Goal: Transaction & Acquisition: Purchase product/service

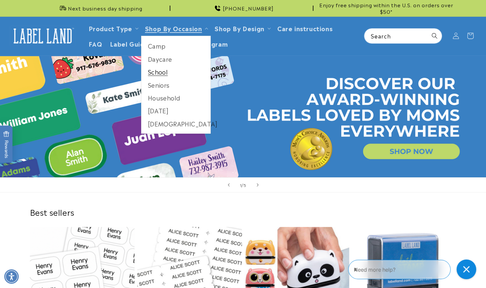
click at [158, 75] on link "School" at bounding box center [176, 71] width 69 height 13
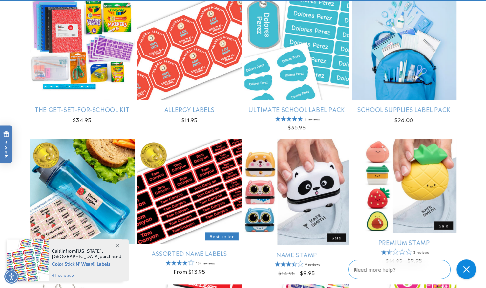
scroll to position [131, 0]
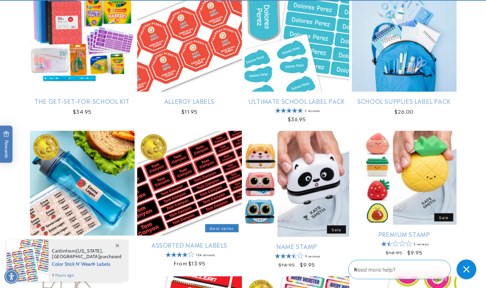
click at [91, 241] on link "Junior Organizer Pack" at bounding box center [82, 245] width 105 height 8
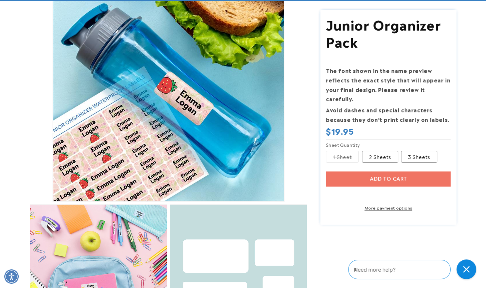
scroll to position [164, 0]
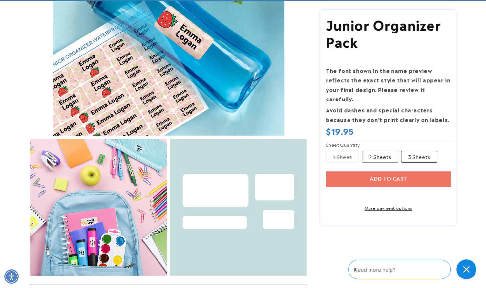
click at [418, 151] on label "3 Sheets Variant sold out or unavailable" at bounding box center [419, 157] width 36 height 12
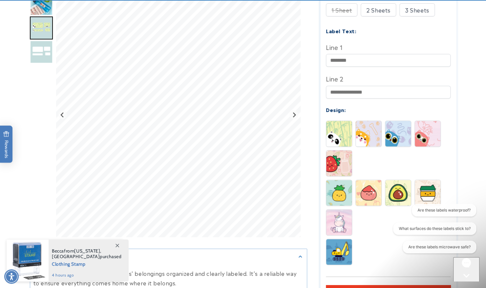
scroll to position [230, 0]
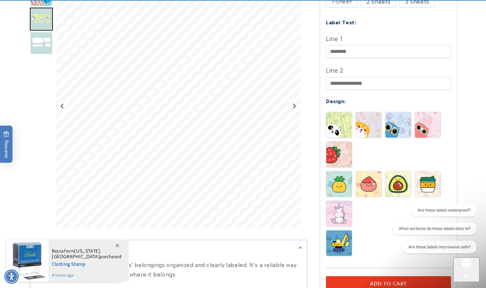
click at [341, 214] on img at bounding box center [339, 214] width 26 height 26
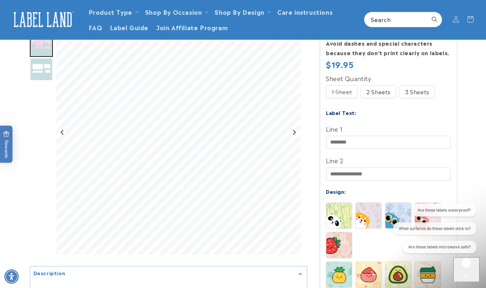
scroll to position [131, 0]
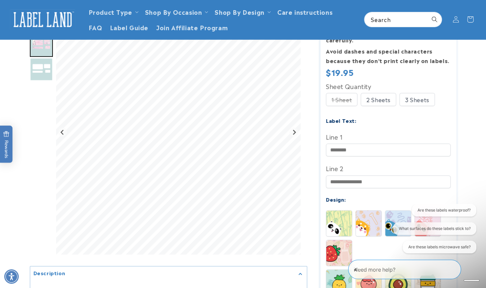
click at [415, 93] on div "3 Sheets" at bounding box center [417, 99] width 35 height 13
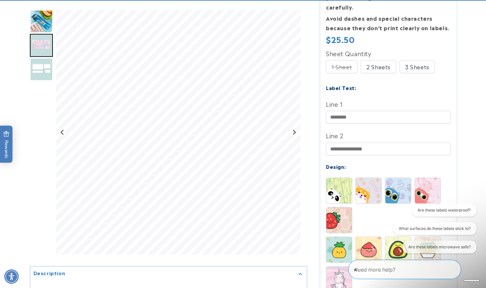
scroll to position [197, 0]
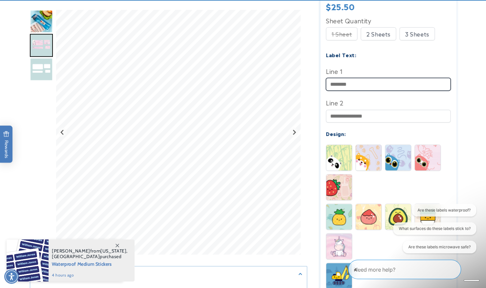
click at [346, 78] on input "Line 1" at bounding box center [388, 84] width 125 height 13
type input "**********"
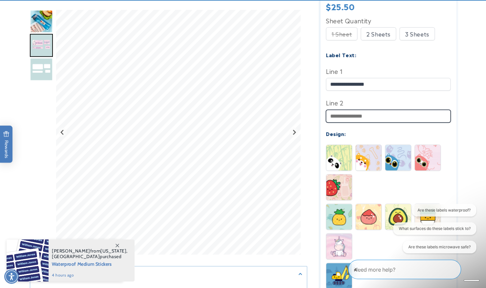
click at [332, 110] on input "Line 2" at bounding box center [388, 116] width 125 height 13
type input "*"
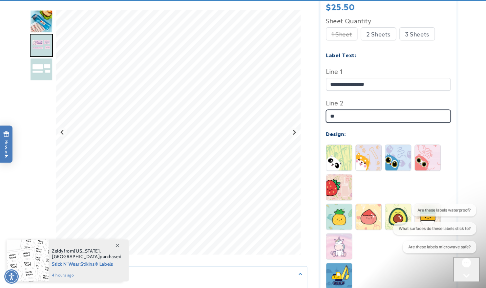
type input "*"
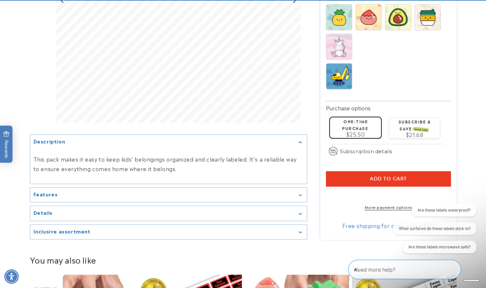
scroll to position [427, 0]
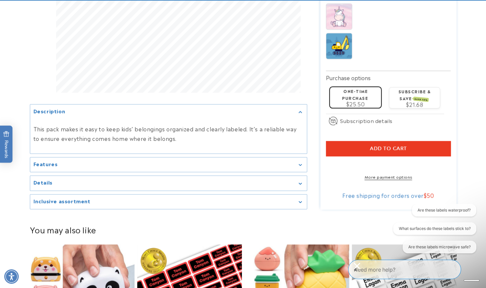
click at [298, 162] on div "Features" at bounding box center [168, 164] width 270 height 5
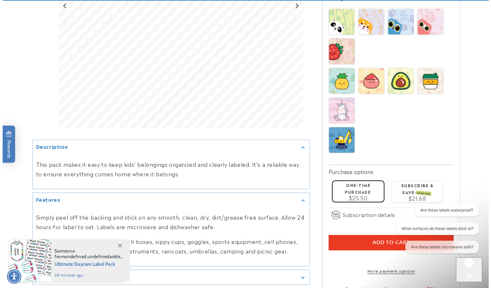
scroll to position [361, 0]
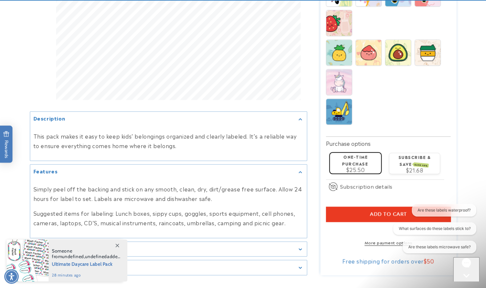
click at [350, 207] on button "Add to cart" at bounding box center [388, 214] width 125 height 15
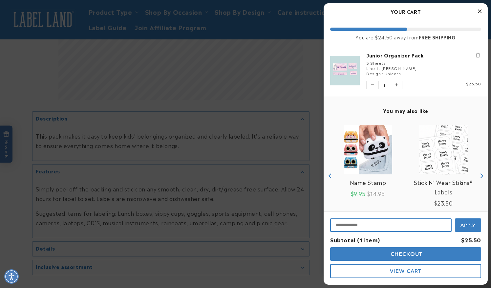
click at [362, 227] on input "Input Discount" at bounding box center [390, 224] width 121 height 13
type input "**********"
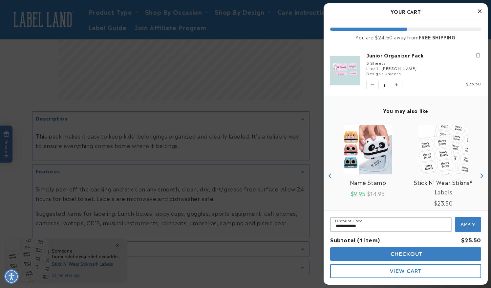
click at [466, 219] on button "Apply" at bounding box center [468, 224] width 26 height 15
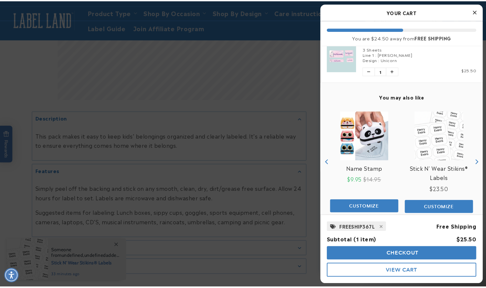
scroll to position [23, 0]
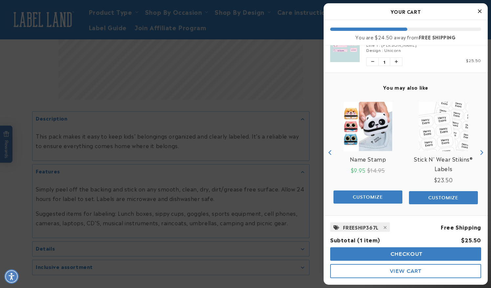
click at [437, 139] on img "product" at bounding box center [443, 126] width 49 height 49
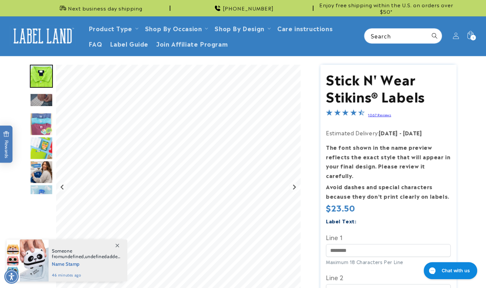
click at [44, 171] on img "Go to slide 6" at bounding box center [41, 172] width 23 height 23
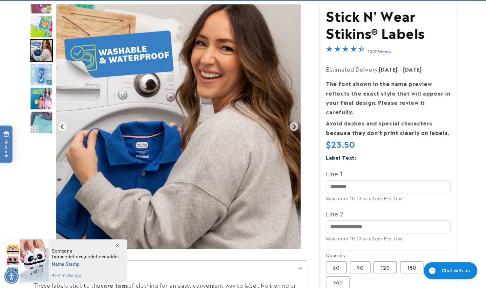
scroll to position [66, 0]
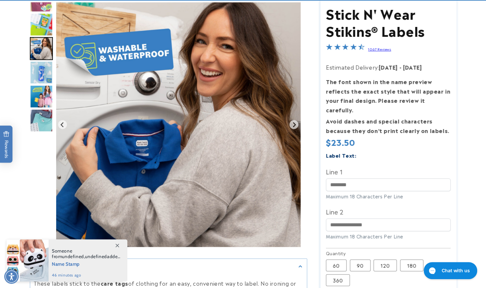
click at [38, 127] on img "Go to slide 9" at bounding box center [41, 120] width 23 height 23
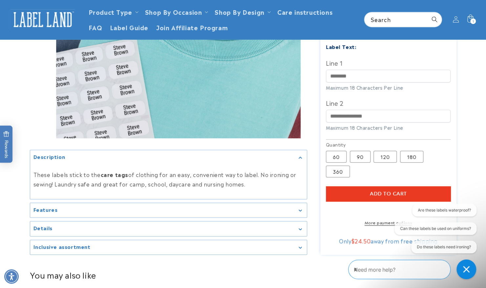
scroll to position [164, 0]
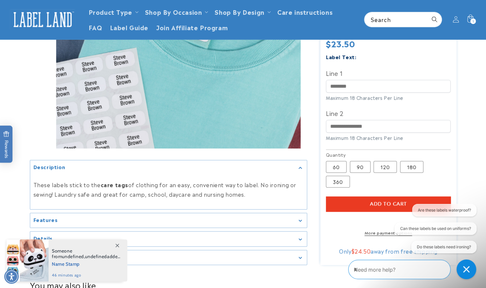
click at [130, 219] on div "Features" at bounding box center [168, 220] width 270 height 5
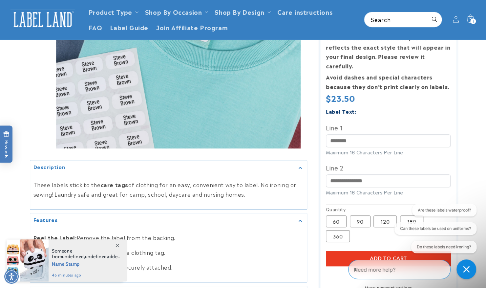
scroll to position [98, 0]
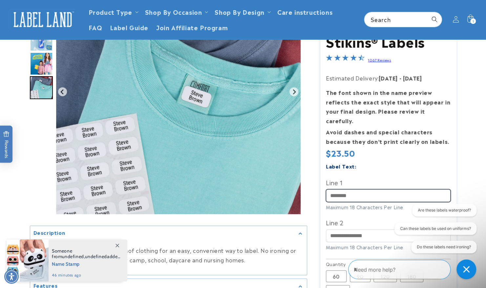
drag, startPoint x: 341, startPoint y: 186, endPoint x: 371, endPoint y: 183, distance: 30.0
click at [341, 189] on input "Line 1" at bounding box center [388, 195] width 125 height 13
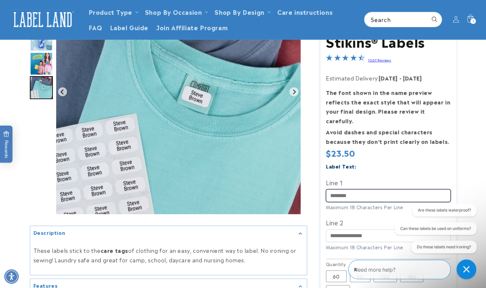
type input "**********"
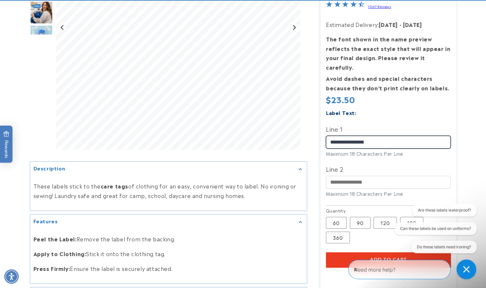
scroll to position [197, 0]
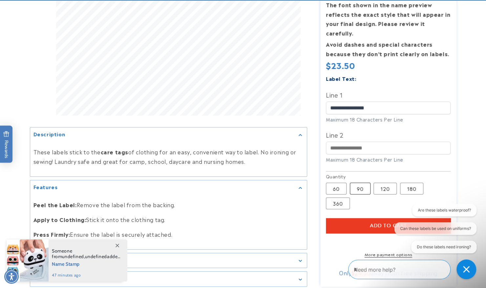
click at [361, 182] on label "90 Variant sold out or unavailable" at bounding box center [360, 188] width 21 height 12
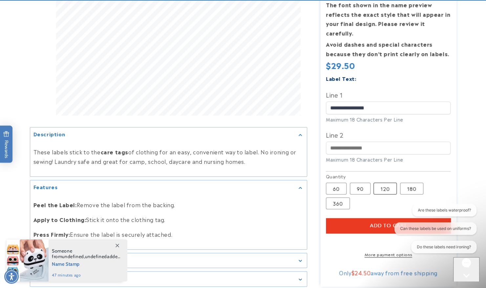
click at [388, 182] on label "120 Variant sold out or unavailable" at bounding box center [385, 188] width 23 height 12
click at [360, 182] on label "90 Variant sold out or unavailable" at bounding box center [360, 188] width 21 height 12
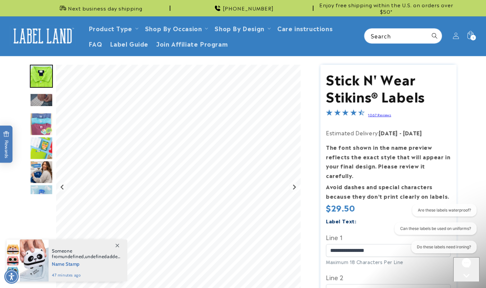
click at [42, 102] on img "Go to slide 3" at bounding box center [41, 99] width 23 height 13
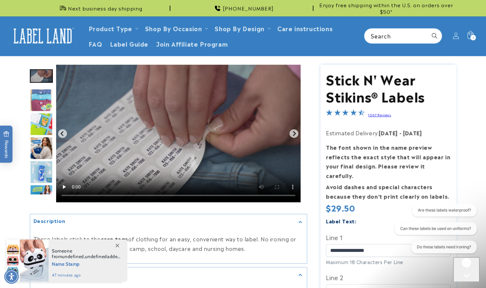
click at [43, 123] on img "Go to slide 5" at bounding box center [41, 124] width 23 height 23
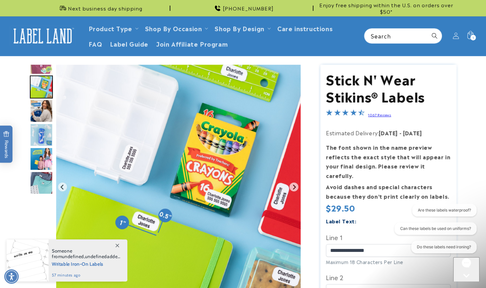
click at [36, 108] on img "Go to slide 6" at bounding box center [41, 110] width 23 height 23
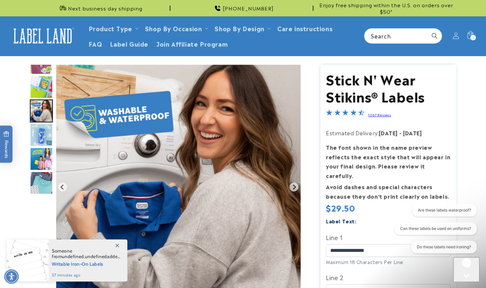
click at [37, 141] on img "Go to slide 7" at bounding box center [41, 134] width 23 height 23
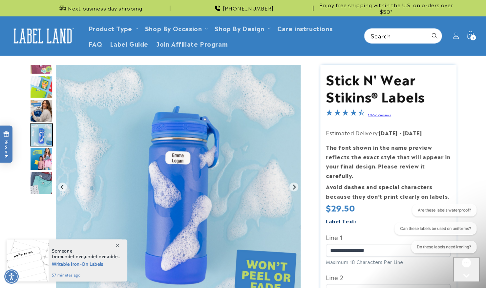
click at [37, 157] on img "Go to slide 8" at bounding box center [41, 158] width 23 height 23
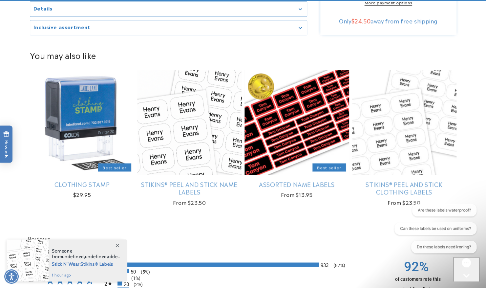
scroll to position [492, 0]
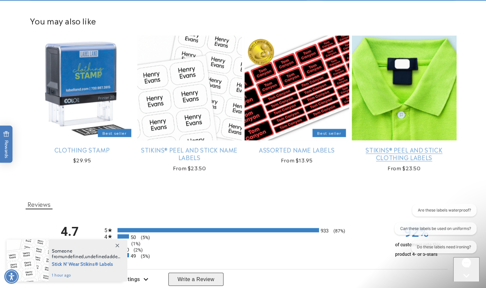
click at [400, 153] on link "Stikins® Peel and Stick Clothing Labels" at bounding box center [404, 153] width 105 height 15
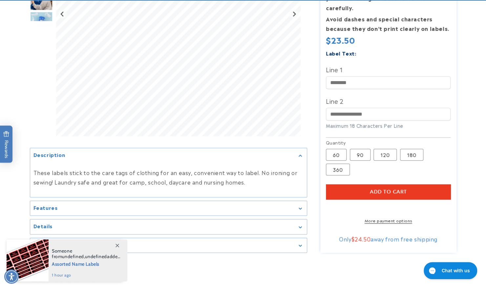
scroll to position [197, 0]
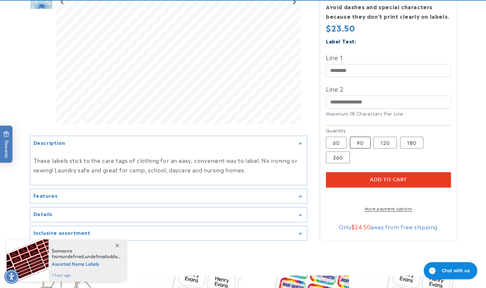
click at [365, 137] on label "90 Variant sold out or unavailable" at bounding box center [360, 143] width 21 height 12
click at [333, 137] on label "60 Variant sold out or unavailable" at bounding box center [336, 143] width 21 height 12
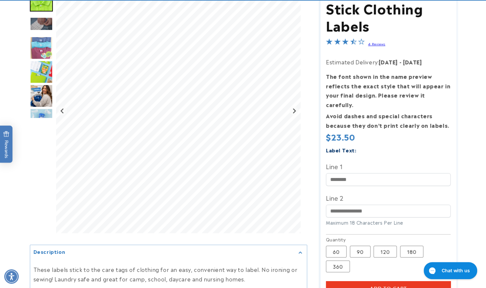
scroll to position [98, 0]
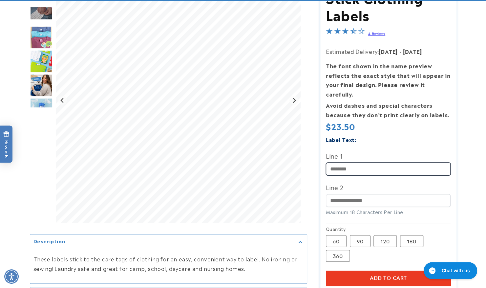
click at [347, 163] on input "Line 1" at bounding box center [388, 169] width 125 height 13
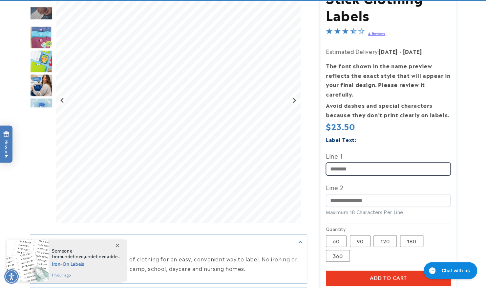
type input "**********"
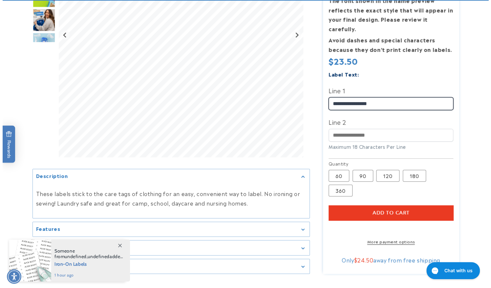
scroll to position [164, 0]
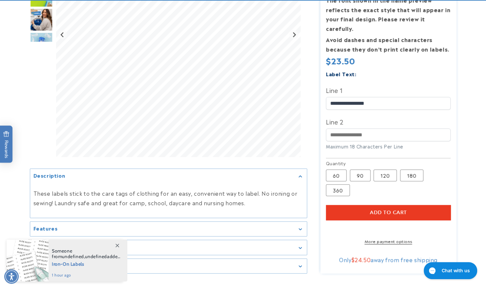
click at [378, 209] on span "Add to cart" at bounding box center [388, 212] width 37 height 6
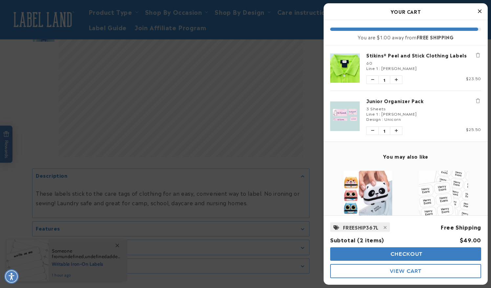
click at [409, 253] on span "Checkout" at bounding box center [406, 254] width 34 height 6
